Goal: Task Accomplishment & Management: Manage account settings

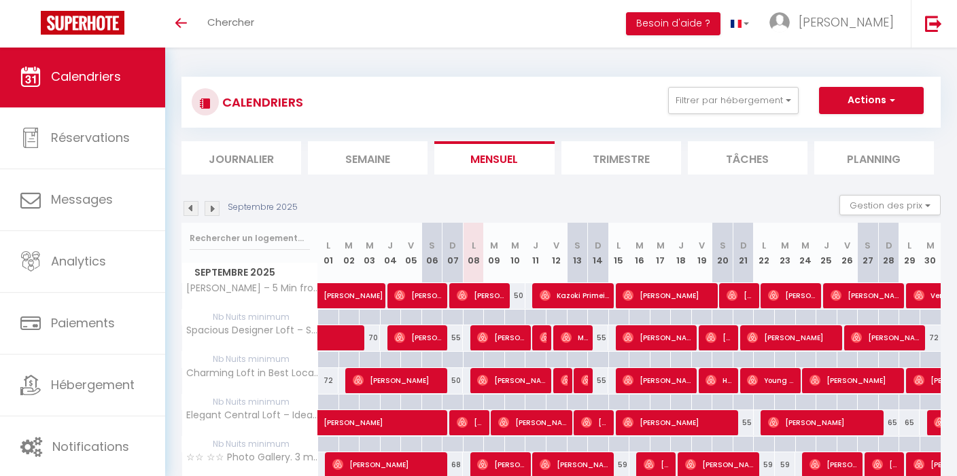
click at [211, 207] on img at bounding box center [211, 208] width 15 height 15
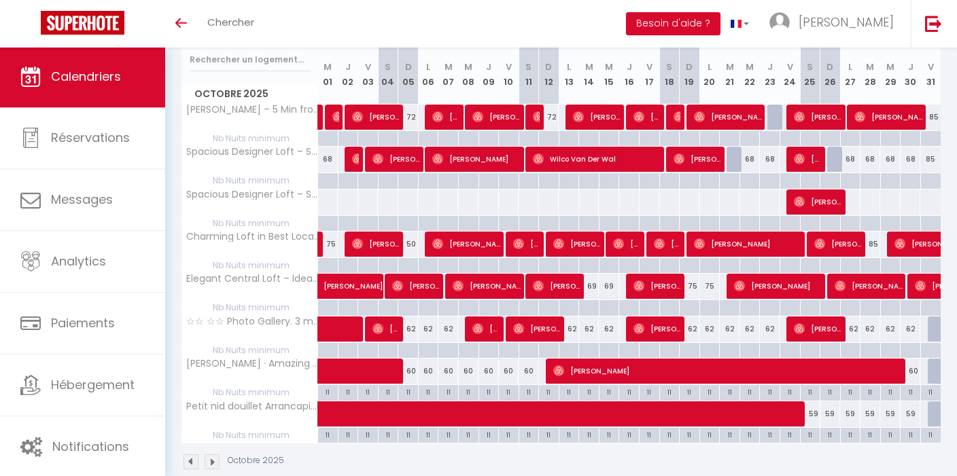
scroll to position [202, 0]
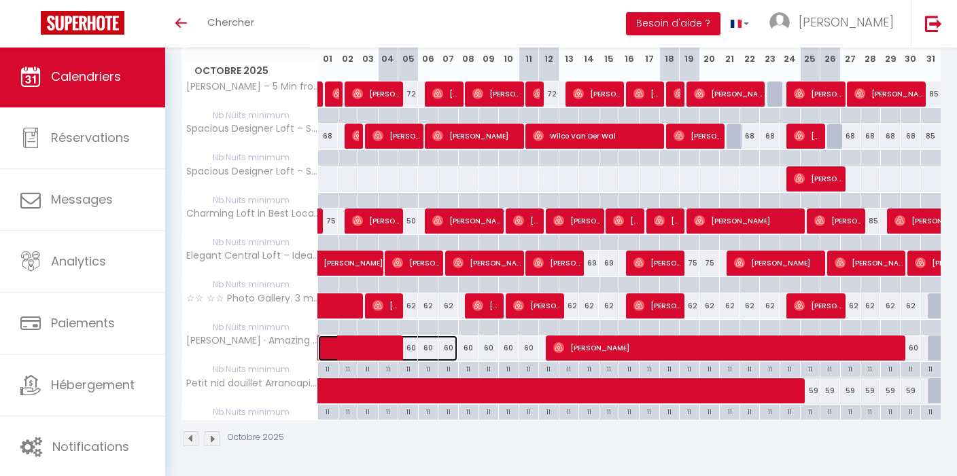
click at [412, 352] on span at bounding box center [394, 349] width 125 height 26
select select "OK"
select select "0"
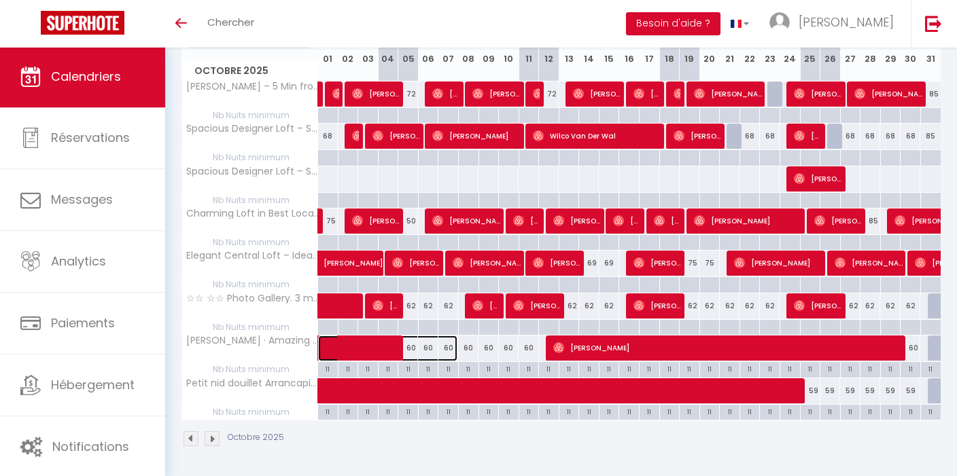
select select "1"
select select
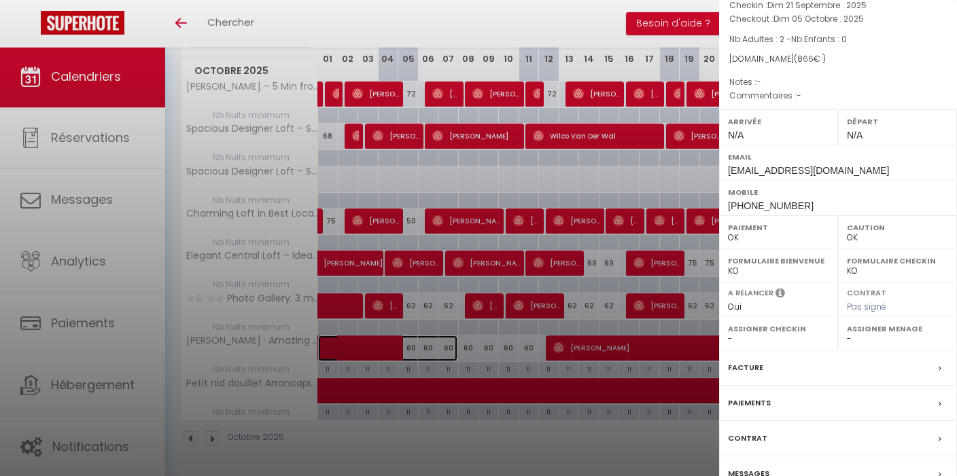
scroll to position [0, 0]
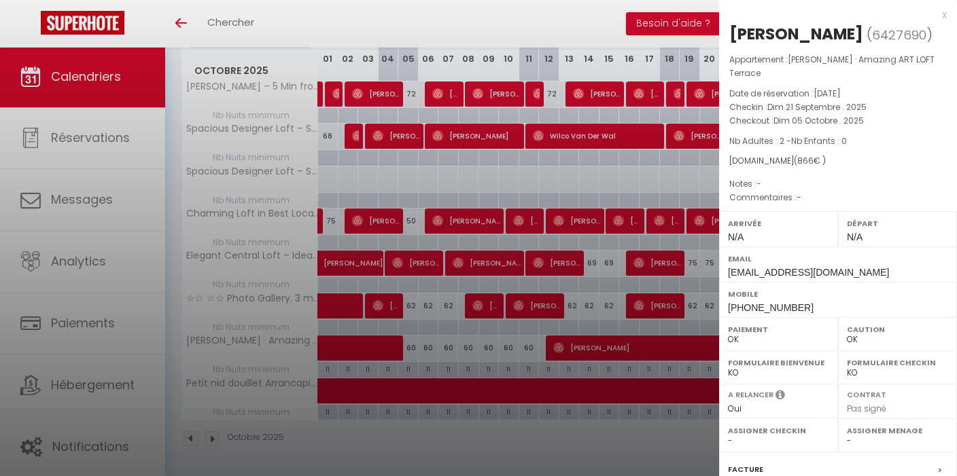
click at [414, 349] on div at bounding box center [478, 238] width 957 height 476
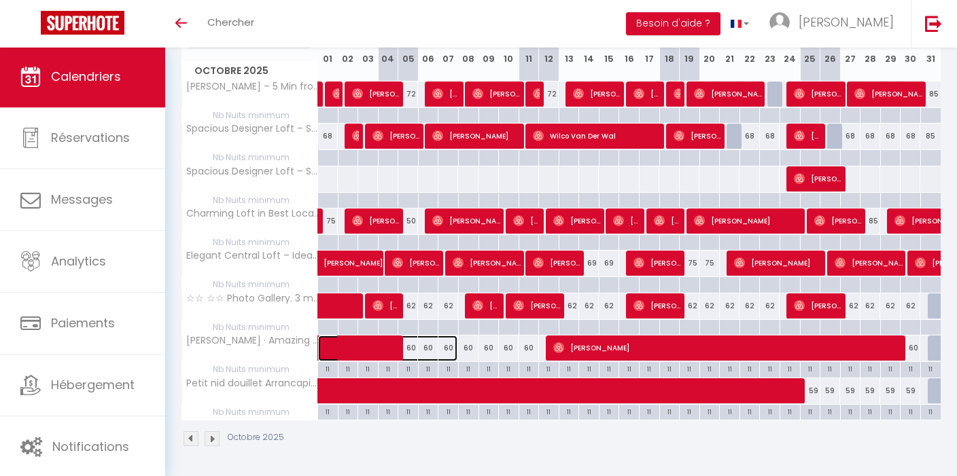
click at [413, 349] on span at bounding box center [394, 349] width 125 height 26
click at [0, 0] on div at bounding box center [0, 0] width 0 height 0
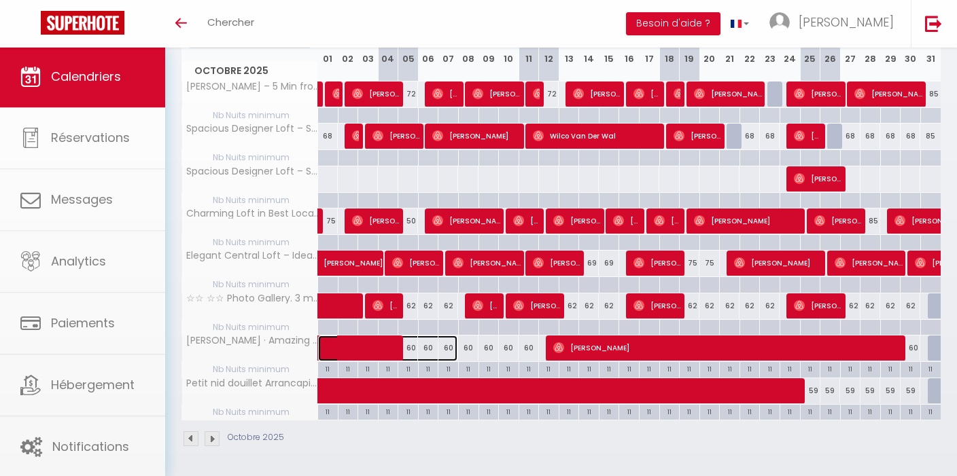
click at [413, 349] on span at bounding box center [394, 349] width 125 height 26
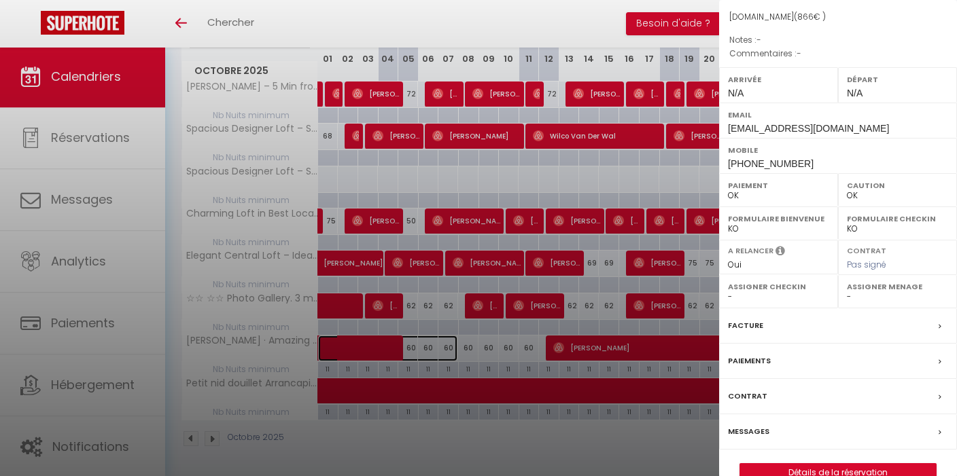
scroll to position [139, 0]
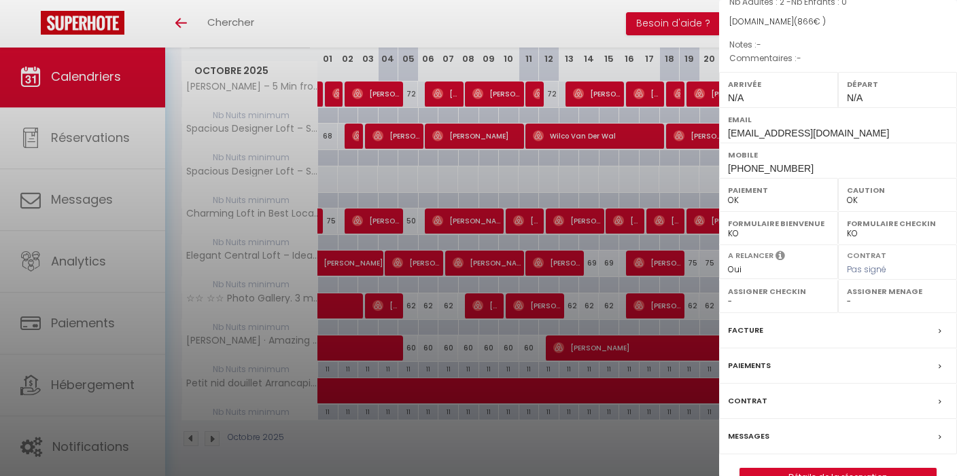
click at [774, 82] on div "Arrivée N/A" at bounding box center [778, 89] width 119 height 35
click at [743, 92] on span "N/A" at bounding box center [736, 97] width 16 height 11
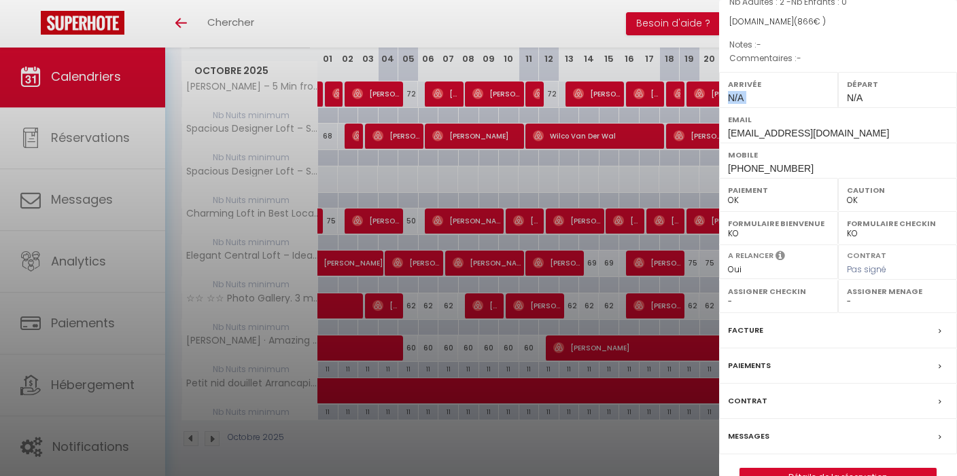
click at [743, 92] on span "N/A" at bounding box center [736, 97] width 16 height 11
click at [523, 171] on div at bounding box center [478, 238] width 957 height 476
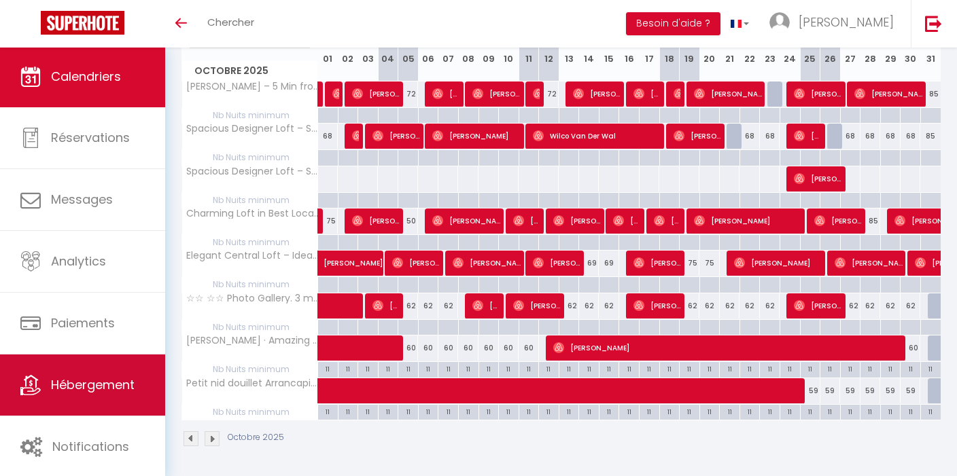
click at [114, 388] on span "Hébergement" at bounding box center [93, 384] width 84 height 17
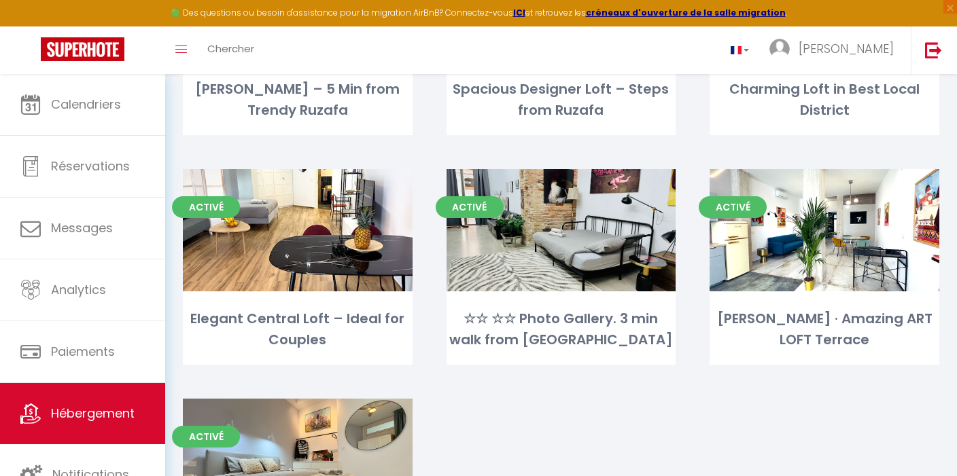
scroll to position [236, 0]
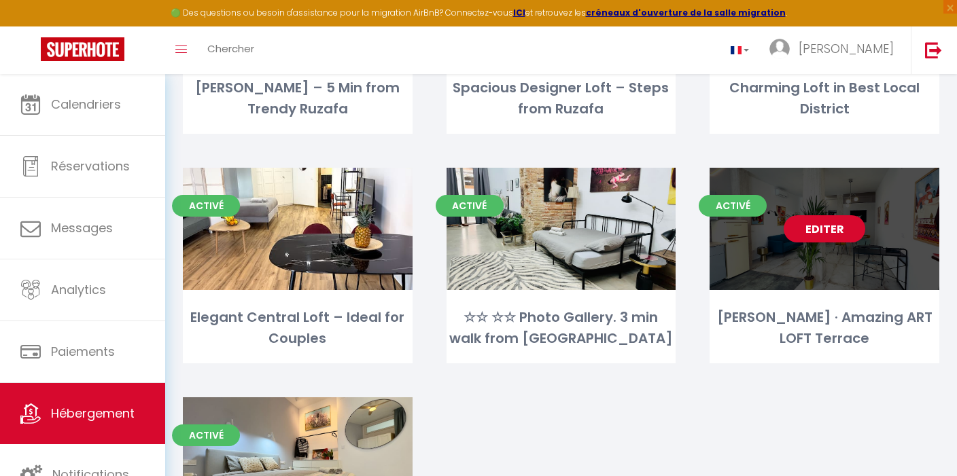
click at [794, 268] on div "Editer" at bounding box center [824, 229] width 230 height 122
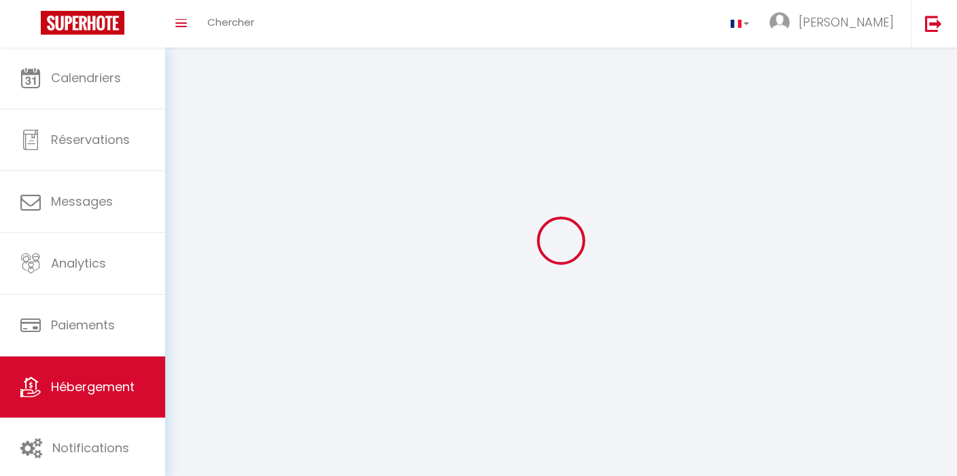
select select "1"
select select "28"
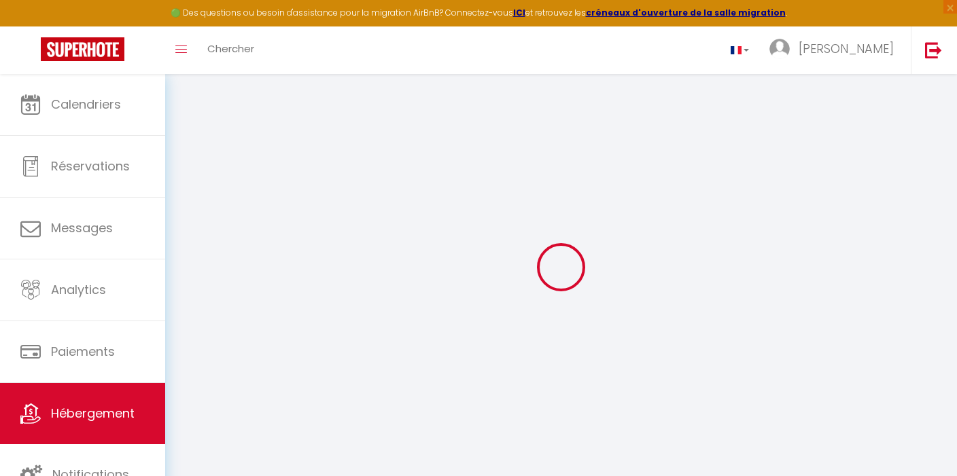
select select
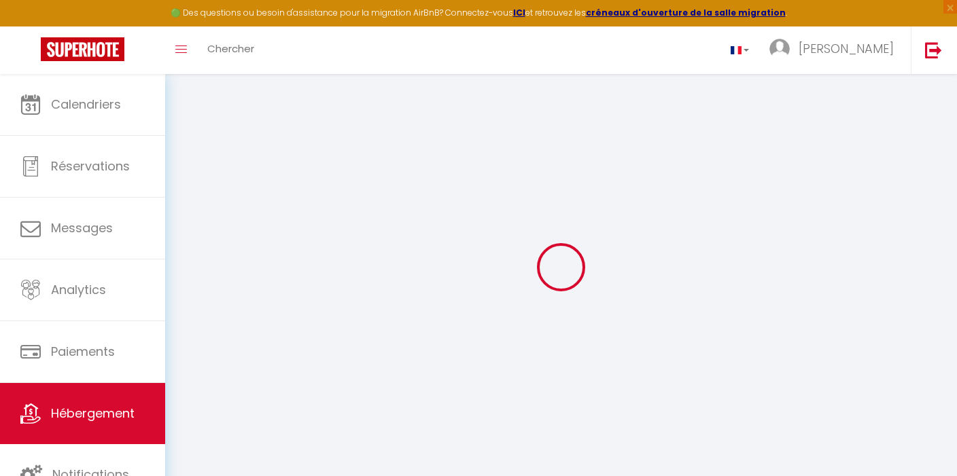
select select
checkbox input "false"
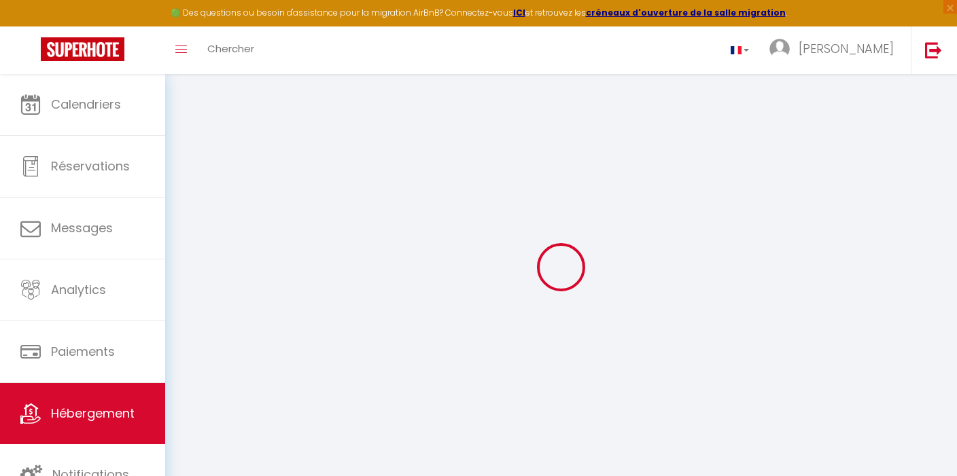
select select
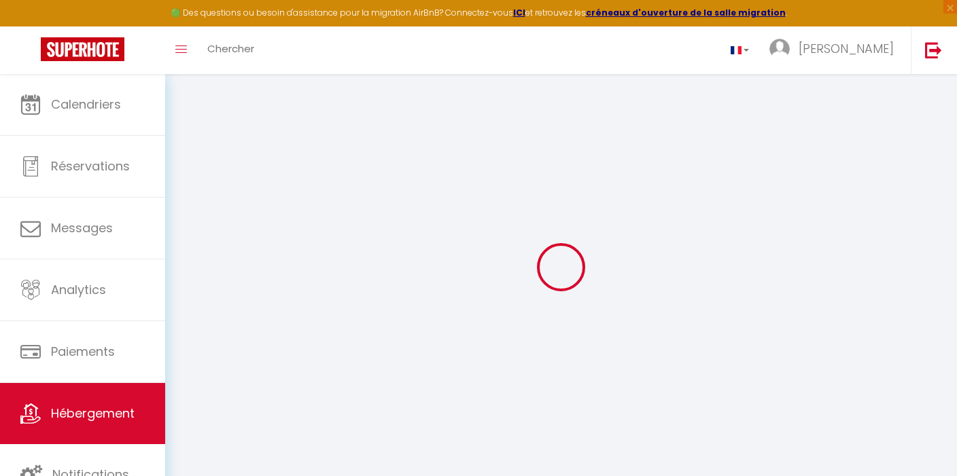
select select
checkbox input "false"
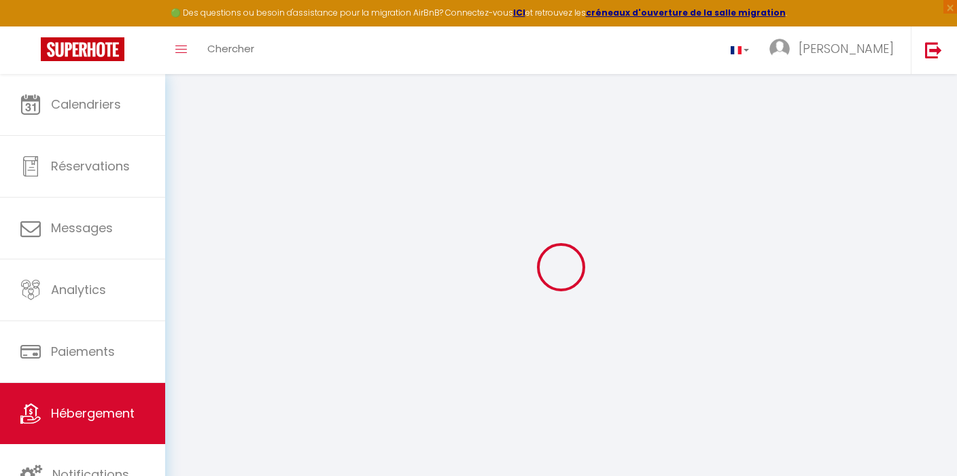
checkbox input "false"
select select
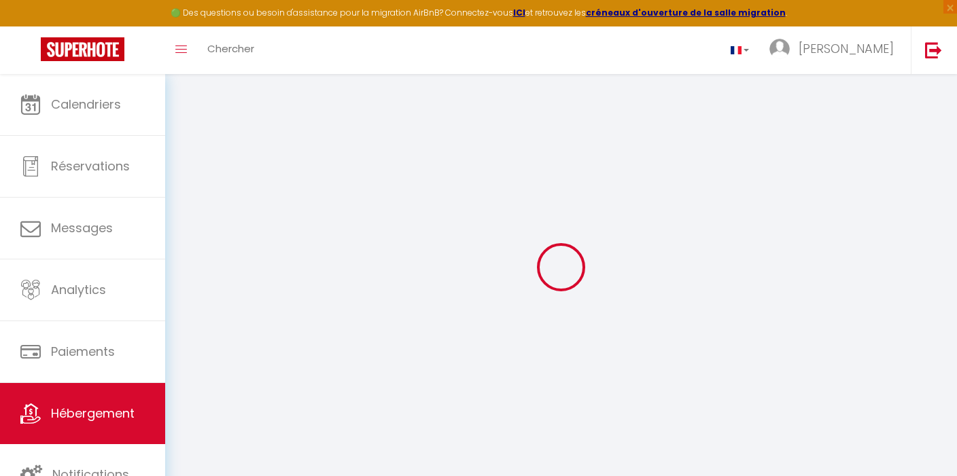
select select
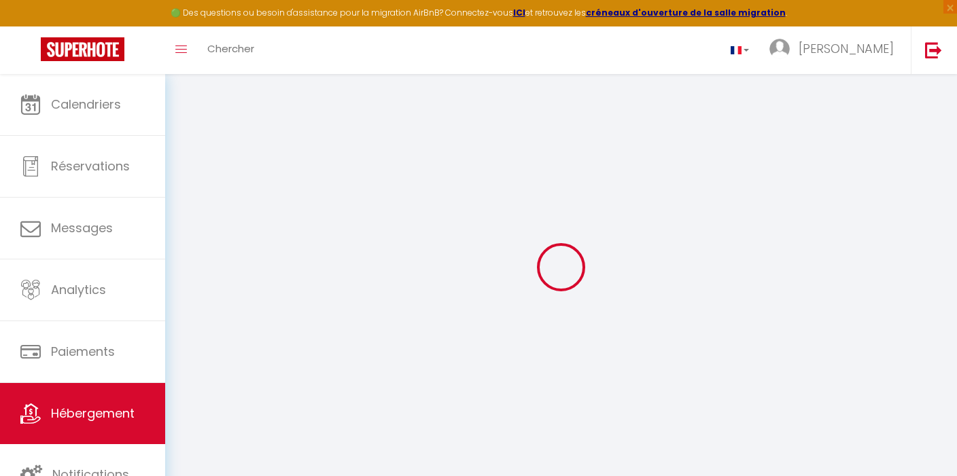
checkbox input "false"
select select
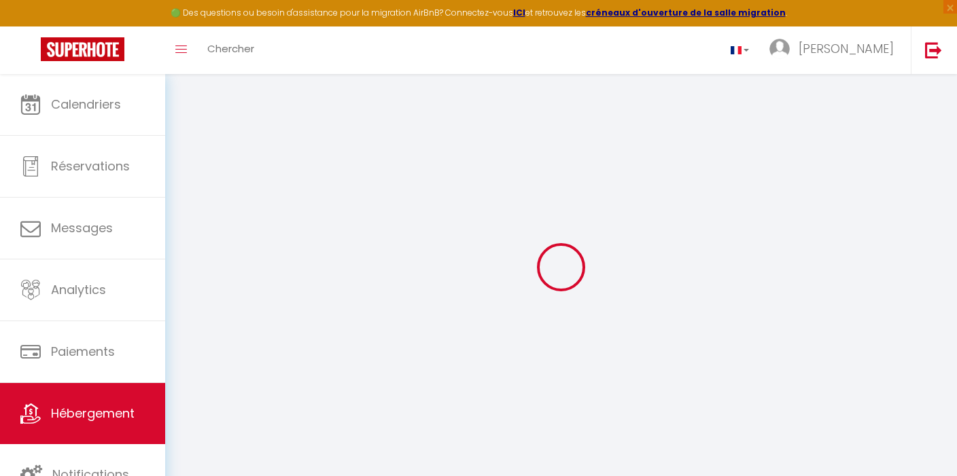
select select
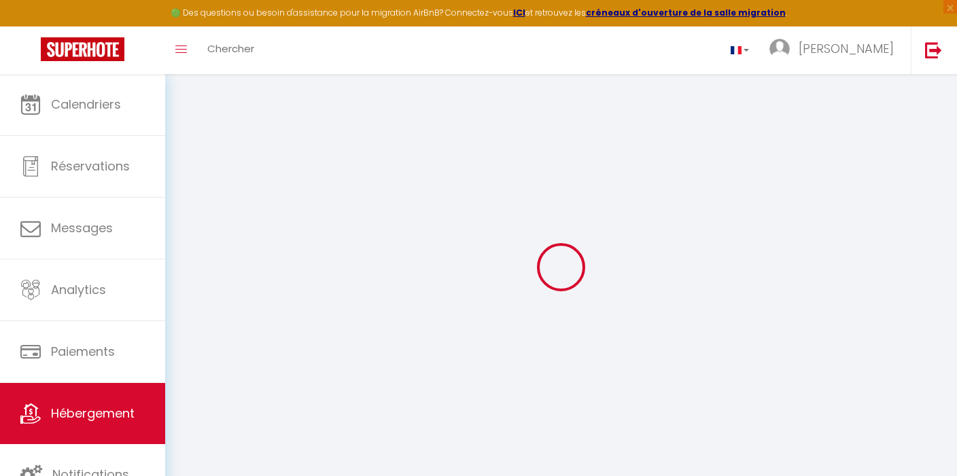
select select
checkbox input "false"
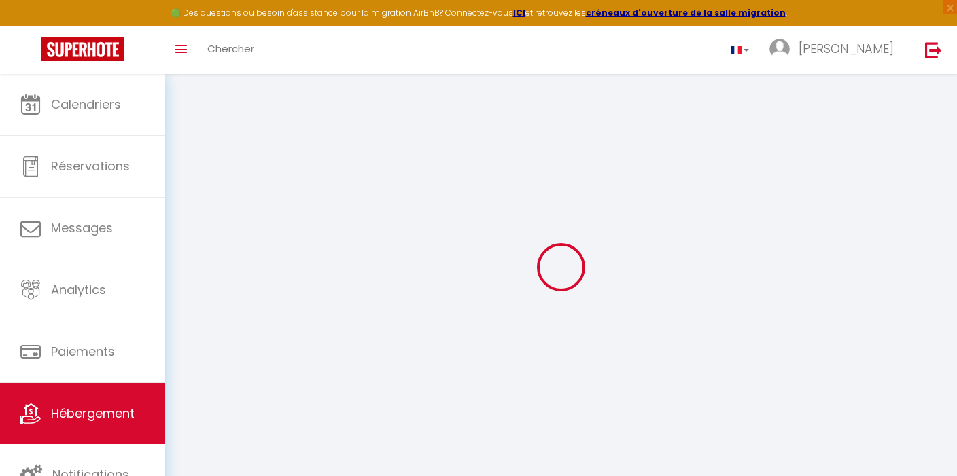
checkbox input "false"
select select
type input "[PERSON_NAME] · Amazing ART LOFT Terrace"
type input "[PERSON_NAME]"
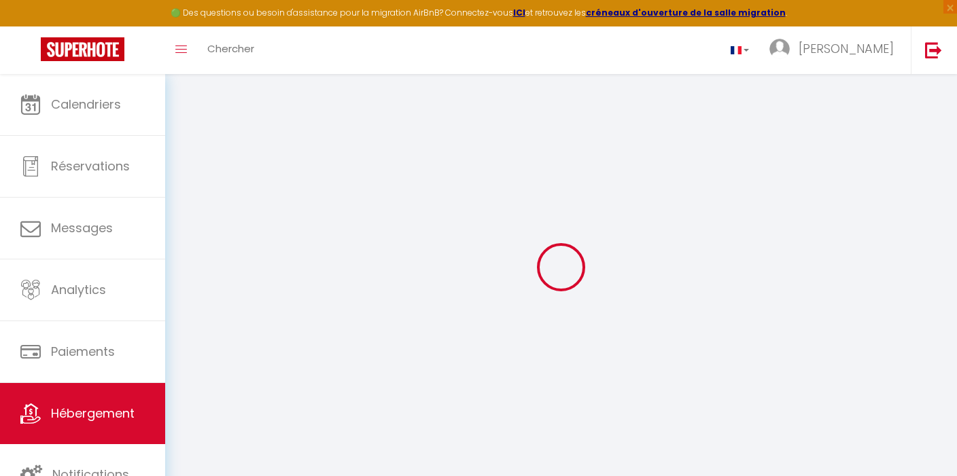
select select "2"
type input "90"
type input "20"
type input "45"
select select
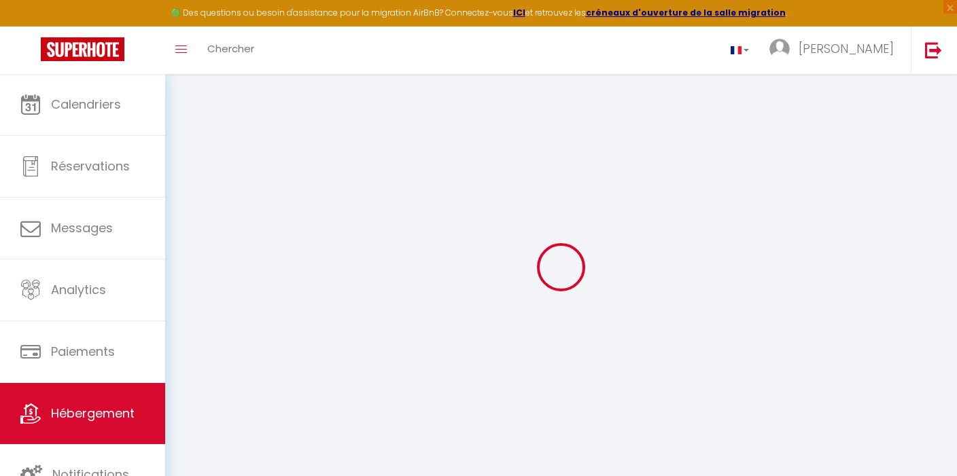
select select
type input "46007"
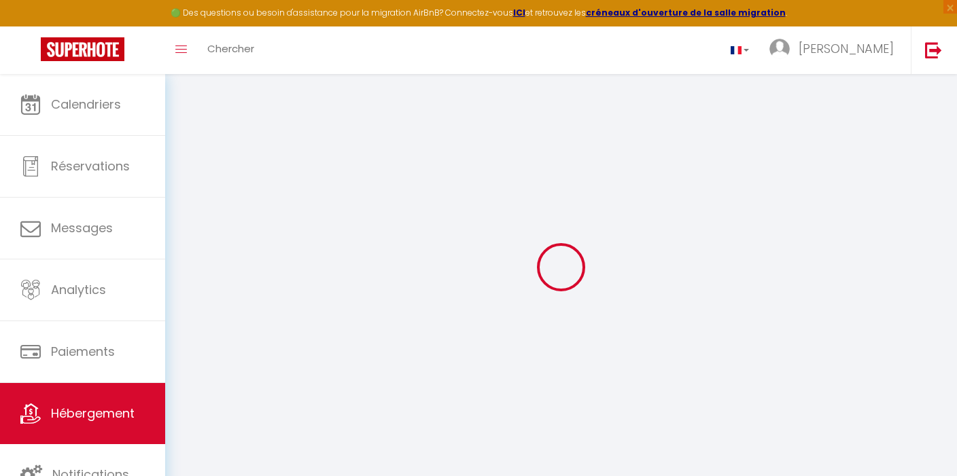
type input "[GEOGRAPHIC_DATA]"
select select "201"
type input "[EMAIL_ADDRESS][DOMAIN_NAME]"
select select
checkbox input "false"
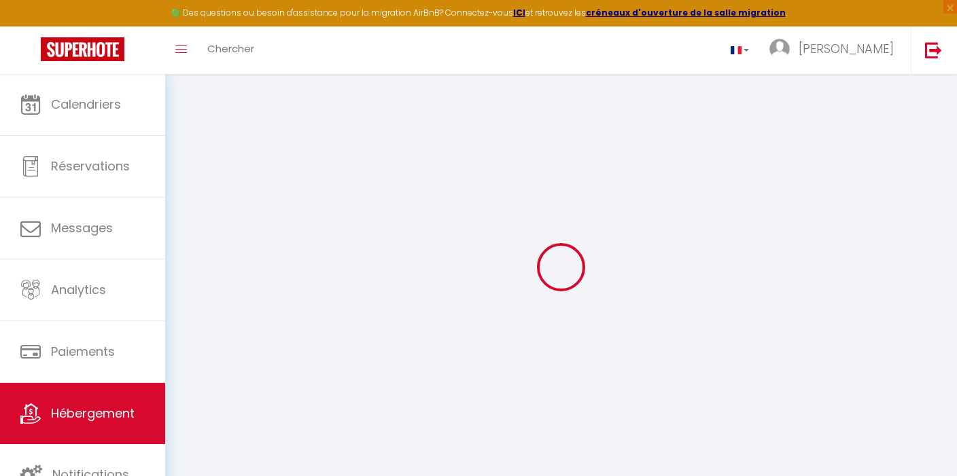
checkbox input "false"
select select
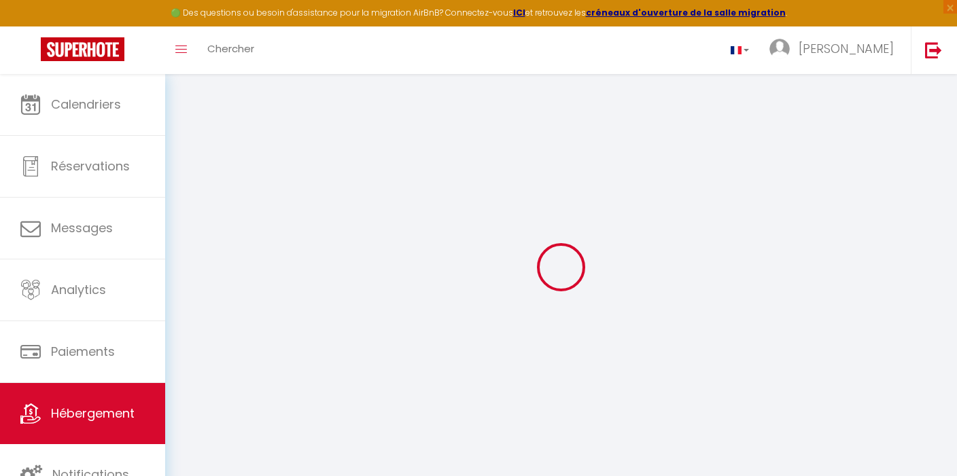
type input "0"
select select
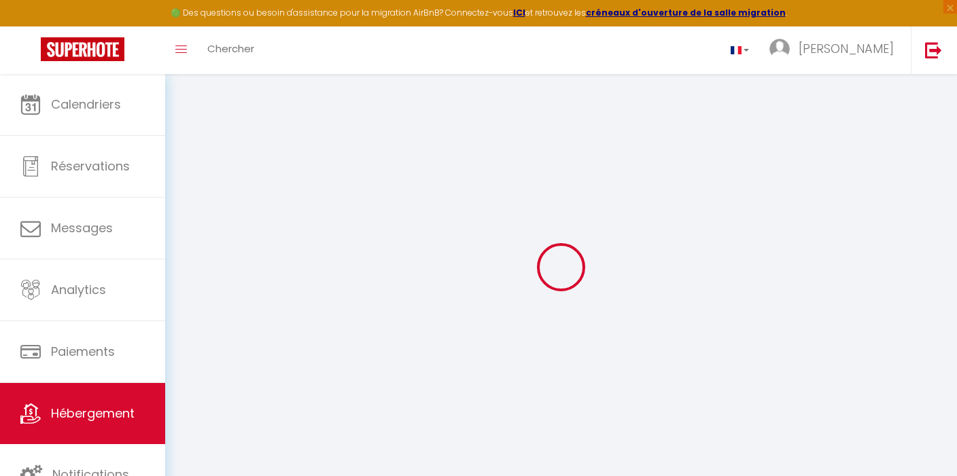
select select
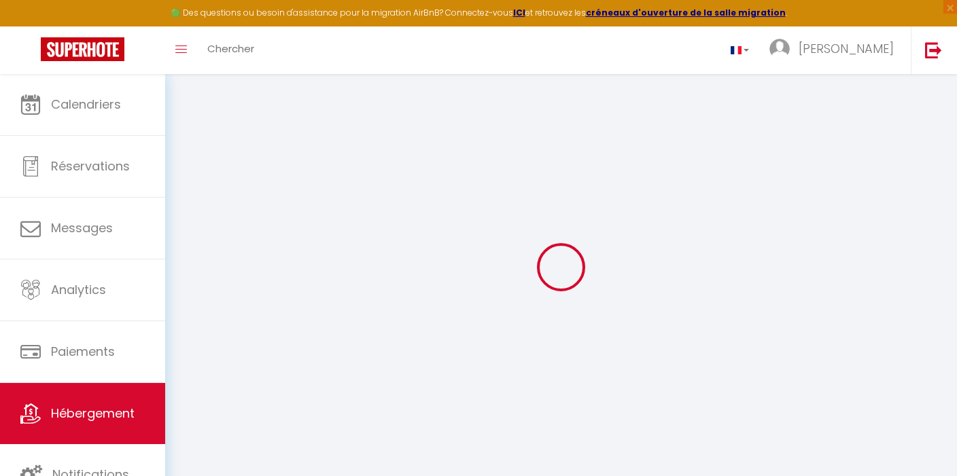
checkbox input "false"
select select
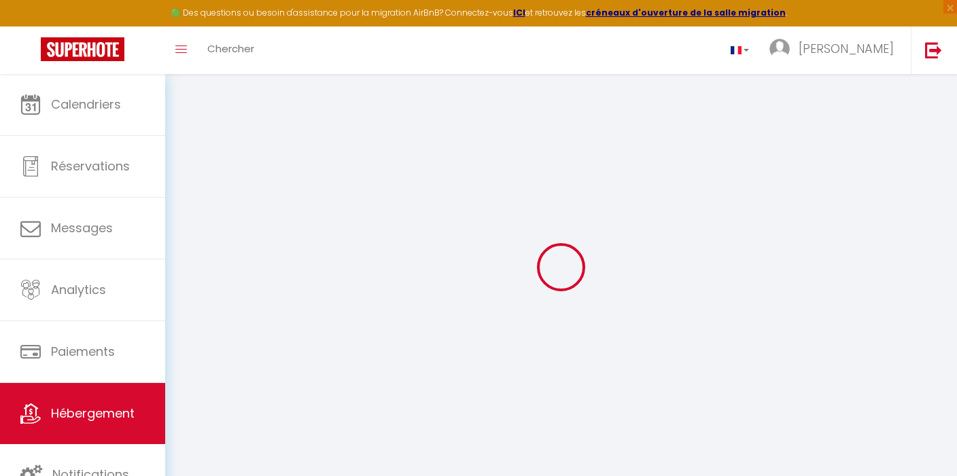
select select
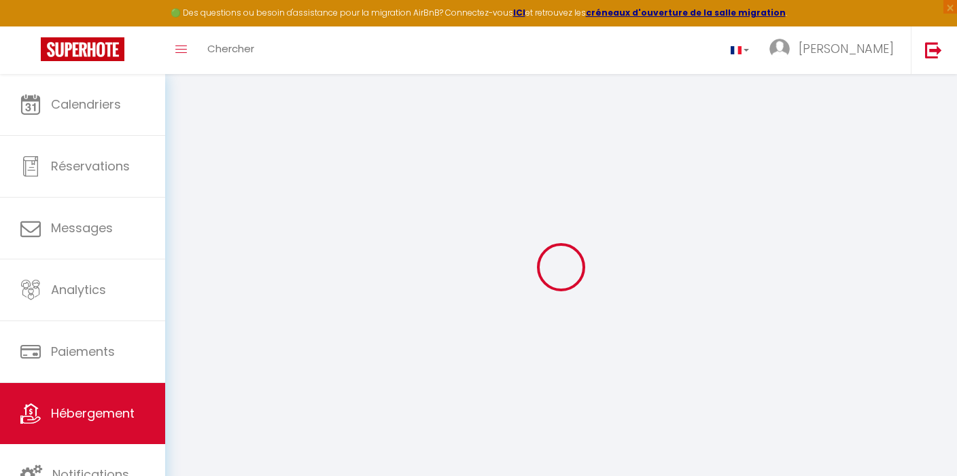
checkbox input "false"
select select
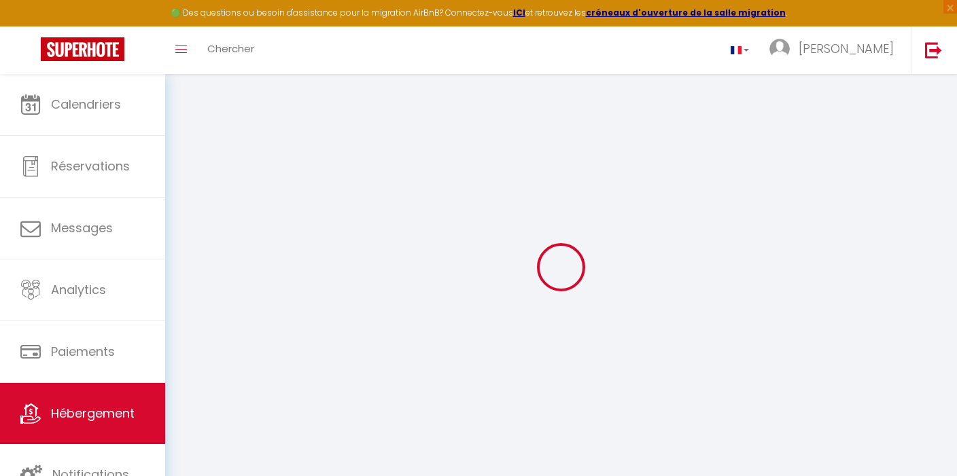
checkbox input "false"
select select "14:00"
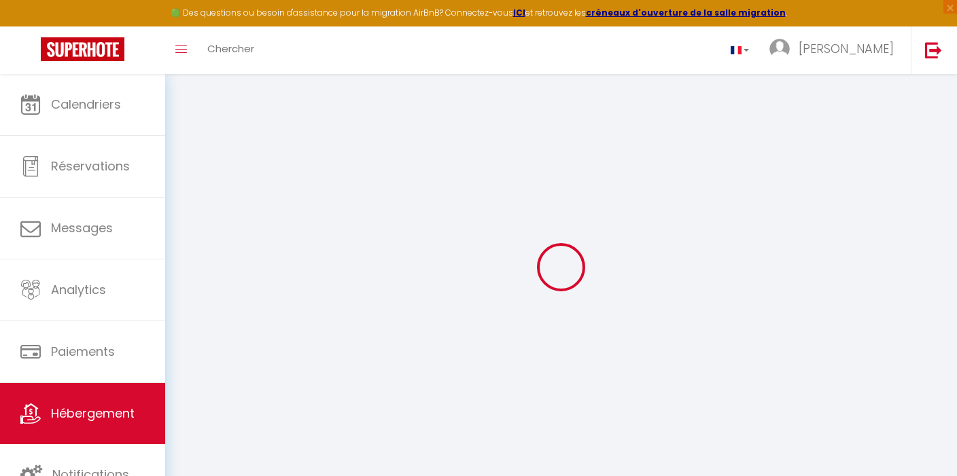
select select
select select "11:00"
select select "30"
select select "120"
select select
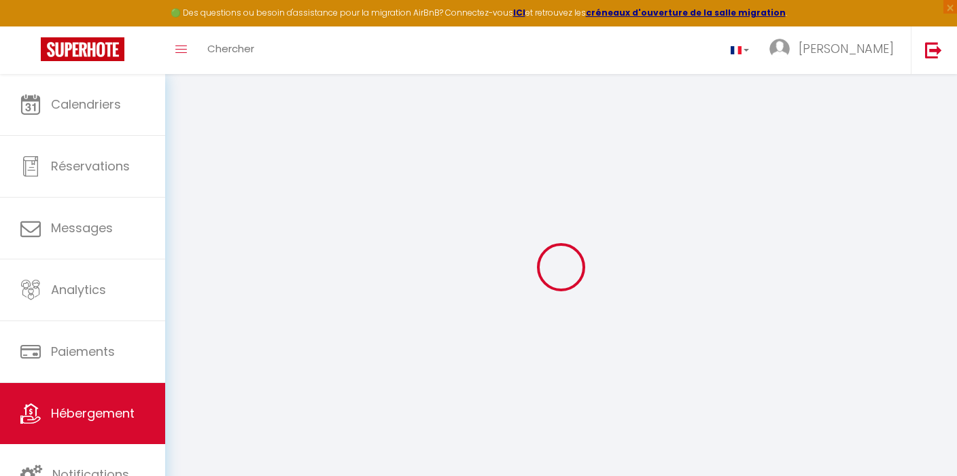
select select
checkbox input "false"
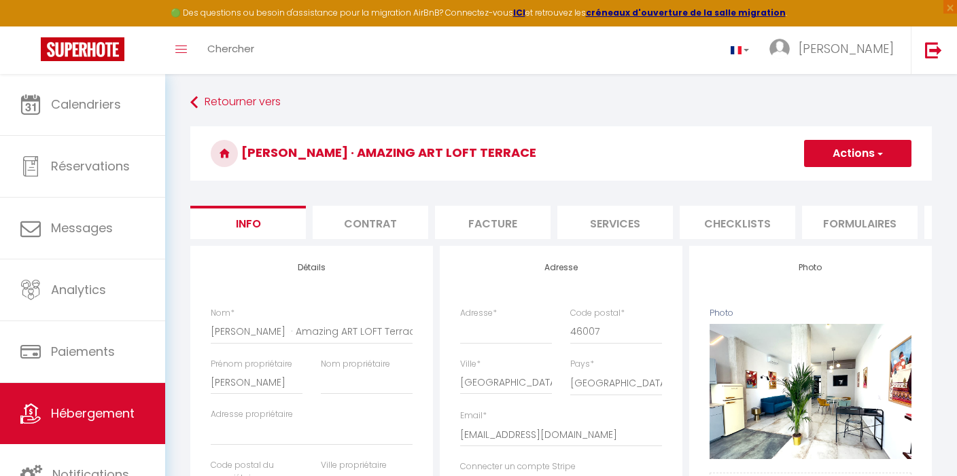
select select
checkbox input "false"
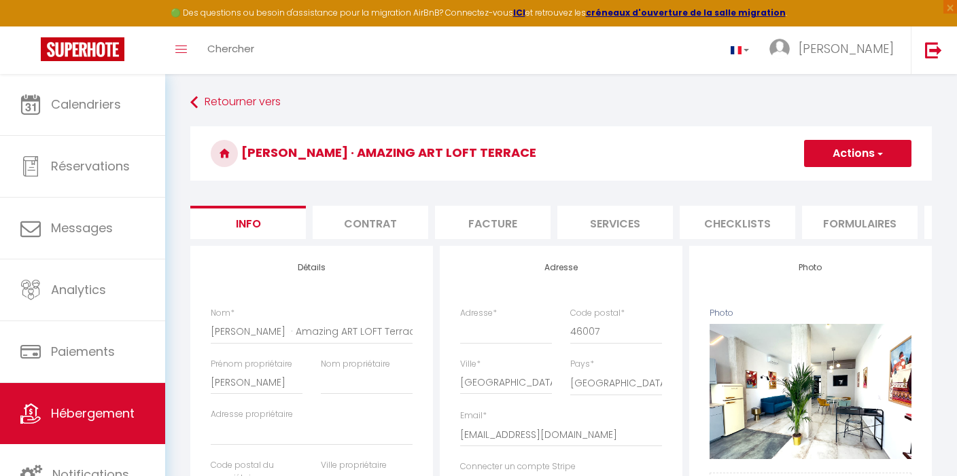
checkbox input "false"
click at [626, 228] on li "Services" at bounding box center [614, 222] width 115 height 33
select select
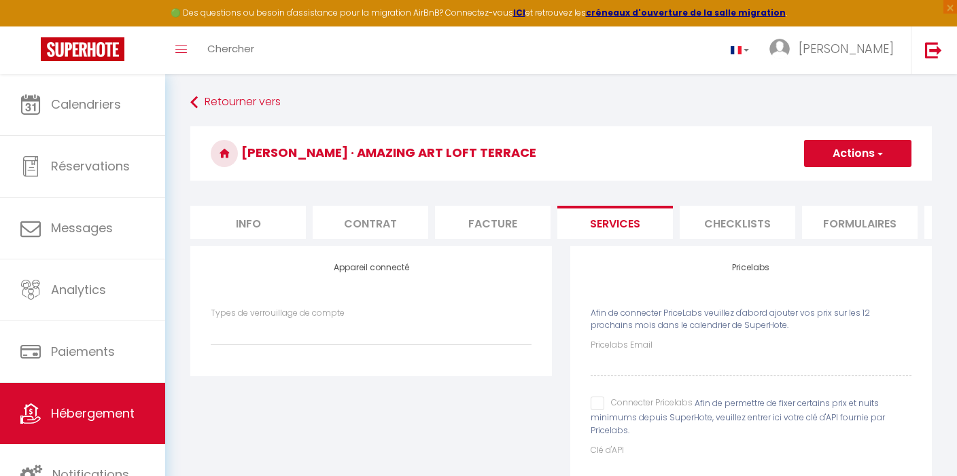
click at [852, 226] on li "Formulaires" at bounding box center [859, 222] width 115 height 33
select select
checkbox input "false"
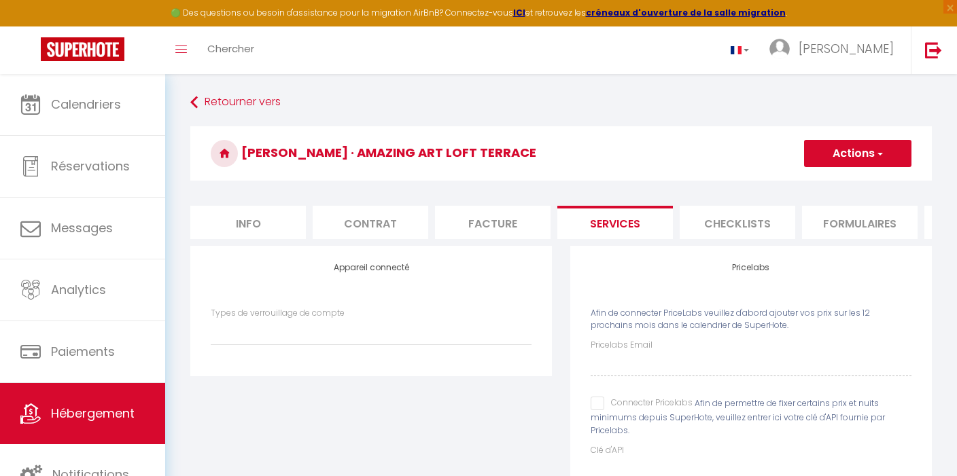
checkbox input "false"
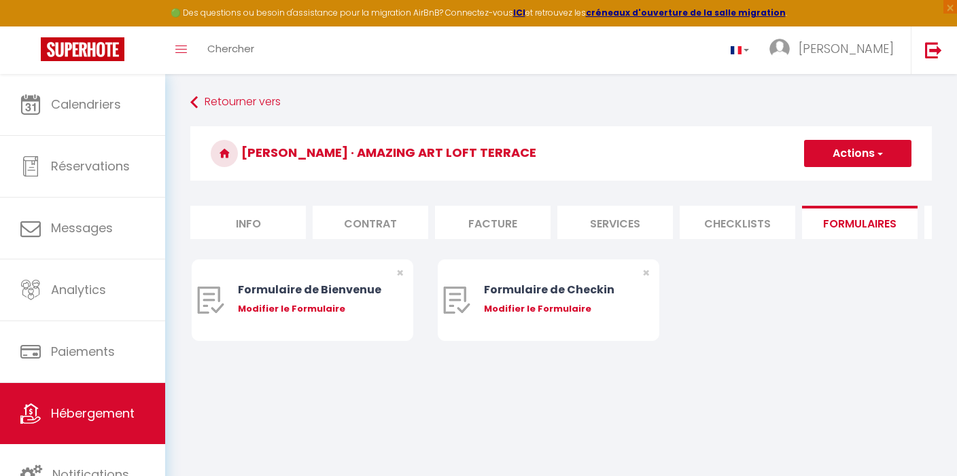
click at [257, 231] on li "Info" at bounding box center [247, 222] width 115 height 33
select select
checkbox input "false"
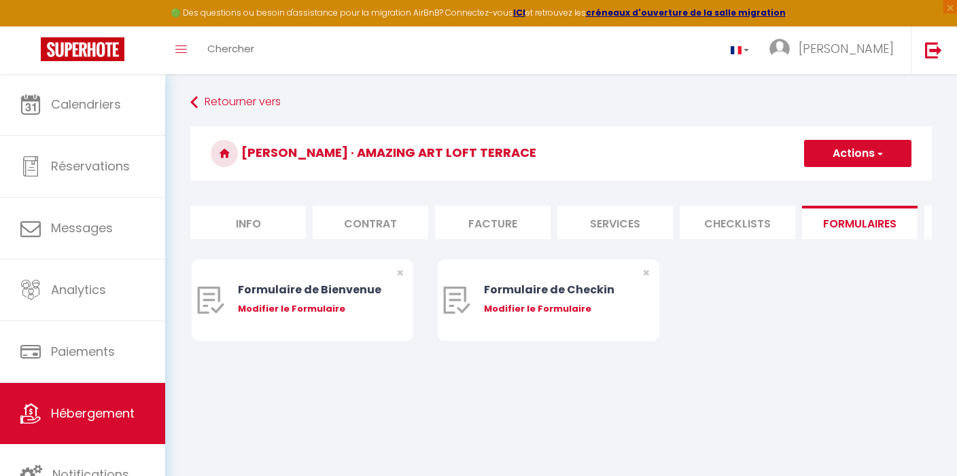
checkbox input "false"
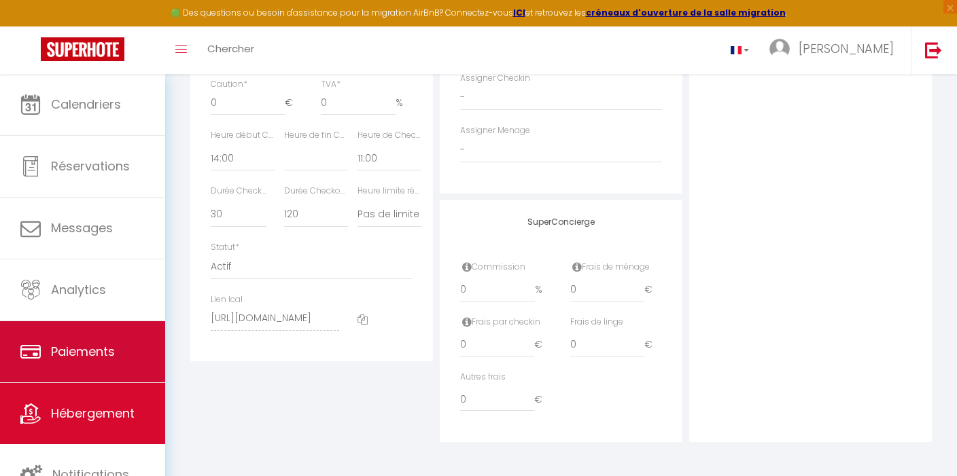
scroll to position [1, 0]
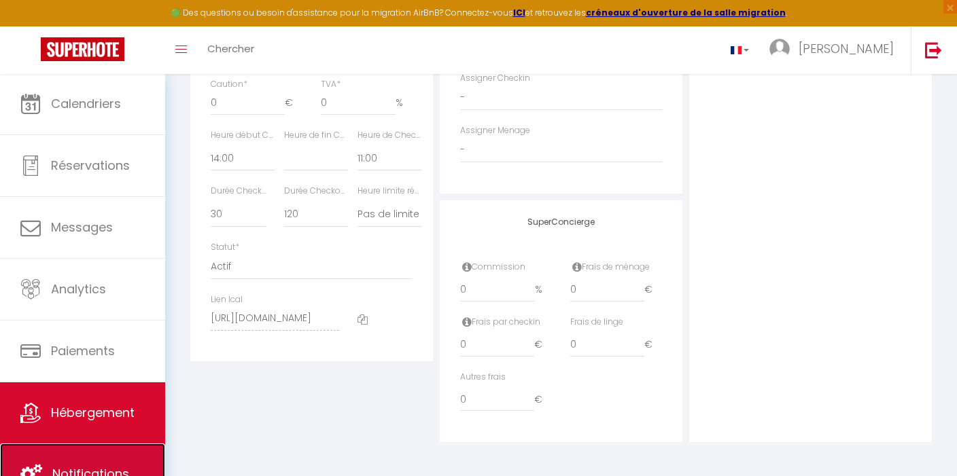
click at [101, 468] on span "Notifications" at bounding box center [90, 473] width 77 height 17
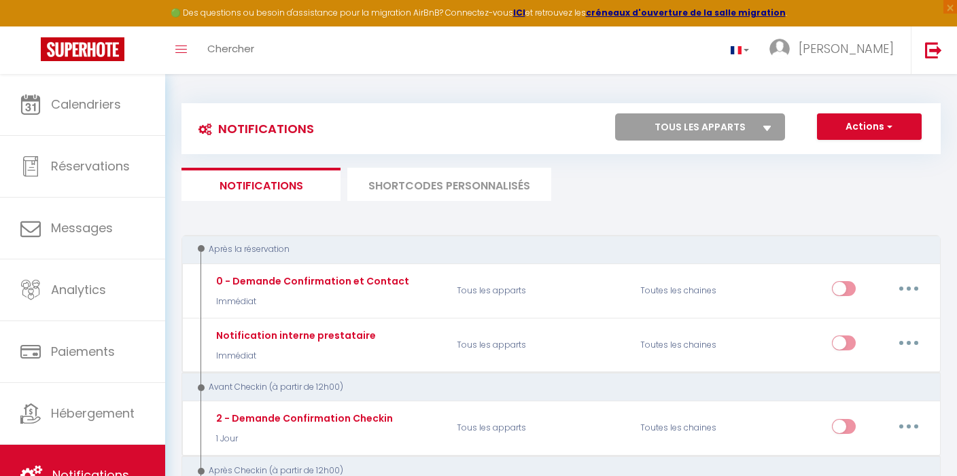
click at [767, 128] on icon at bounding box center [767, 128] width 8 height 5
click at [767, 128] on select "Tous les apparts Arty Loft – 5 Min from Trendy Ruzafa Spacious Designer Loft – …" at bounding box center [700, 126] width 170 height 27
